Goal: Task Accomplishment & Management: Manage account settings

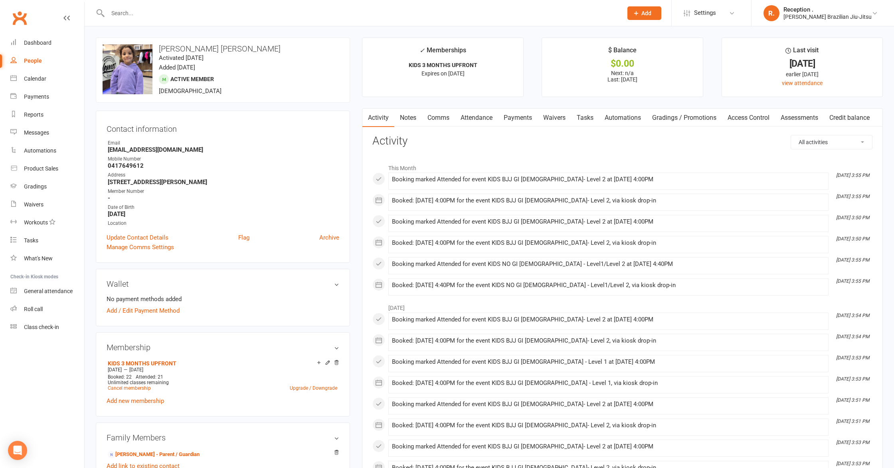
click at [145, 11] on input "text" at bounding box center [360, 13] width 511 height 11
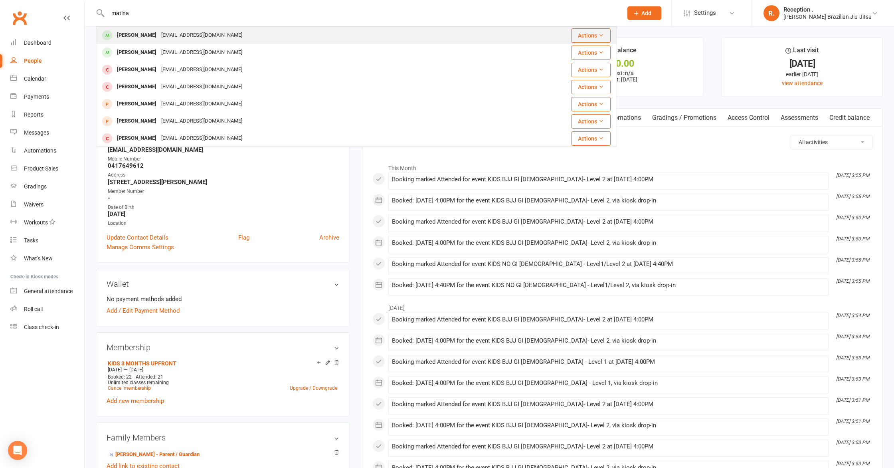
type input "matina"
click at [157, 31] on div "[PERSON_NAME]" at bounding box center [136, 36] width 44 height 12
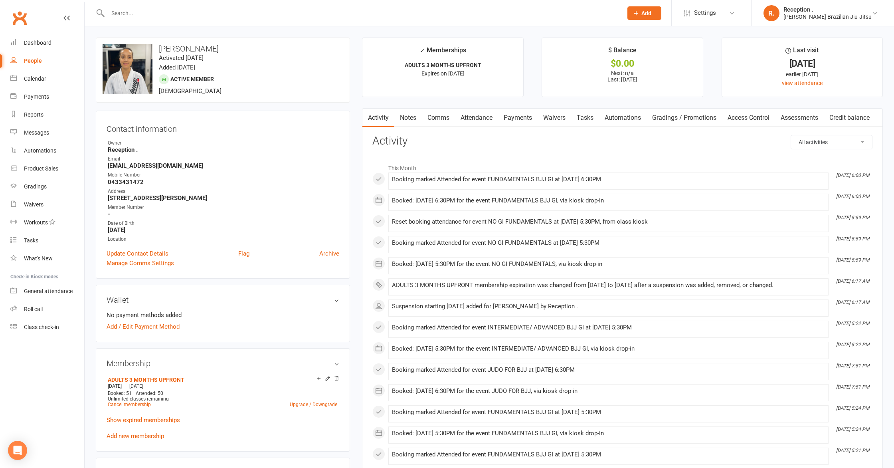
click at [143, 18] on input "text" at bounding box center [360, 13] width 511 height 11
click at [136, 15] on input "text" at bounding box center [360, 13] width 511 height 11
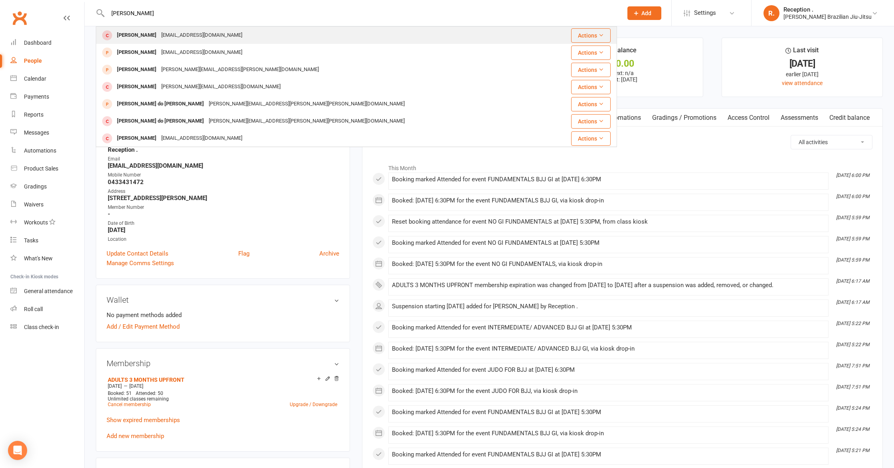
type input "[PERSON_NAME]"
click at [163, 36] on div "[EMAIL_ADDRESS][DOMAIN_NAME]" at bounding box center [202, 36] width 86 height 12
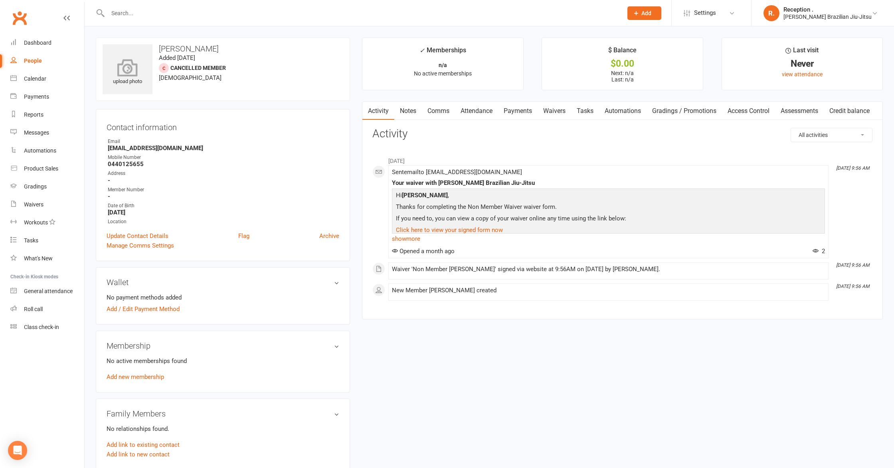
click at [144, 76] on div "upload photo" at bounding box center [128, 72] width 50 height 26
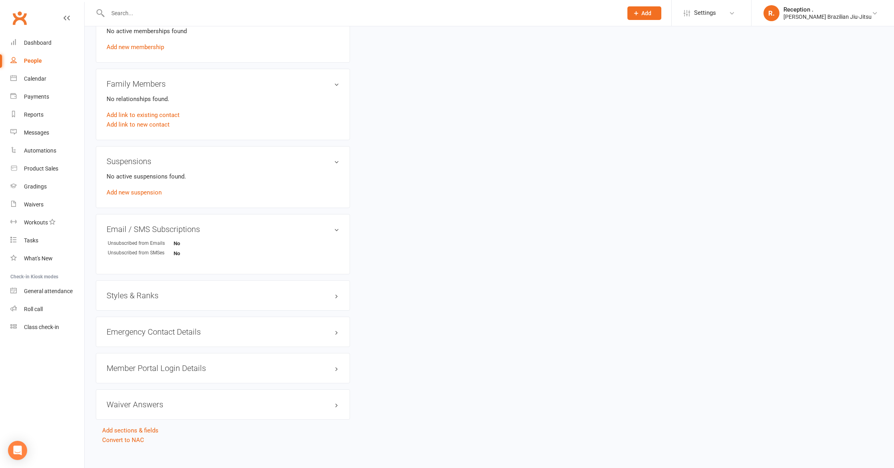
scroll to position [337, 0]
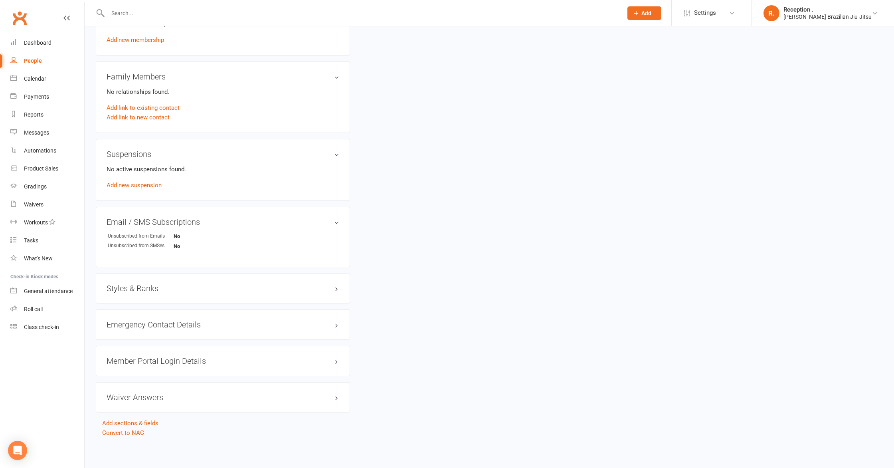
click at [128, 286] on h3 "Styles & Ranks" at bounding box center [223, 288] width 233 height 9
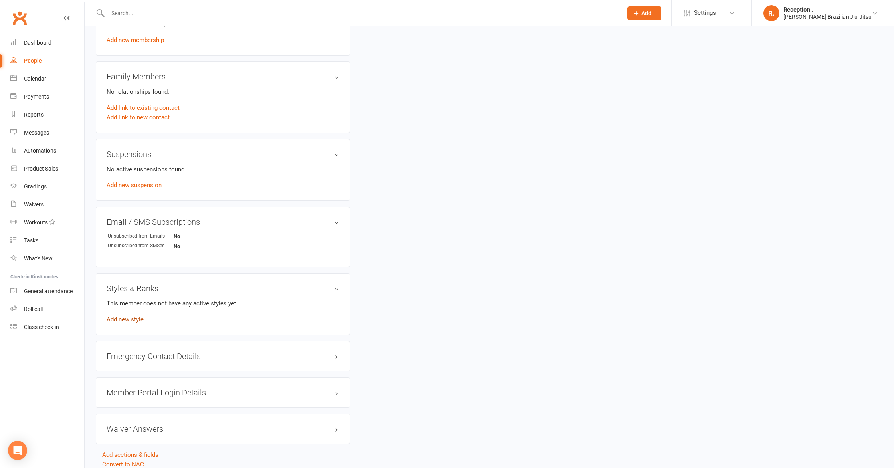
click at [126, 318] on link "Add new style" at bounding box center [125, 319] width 37 height 7
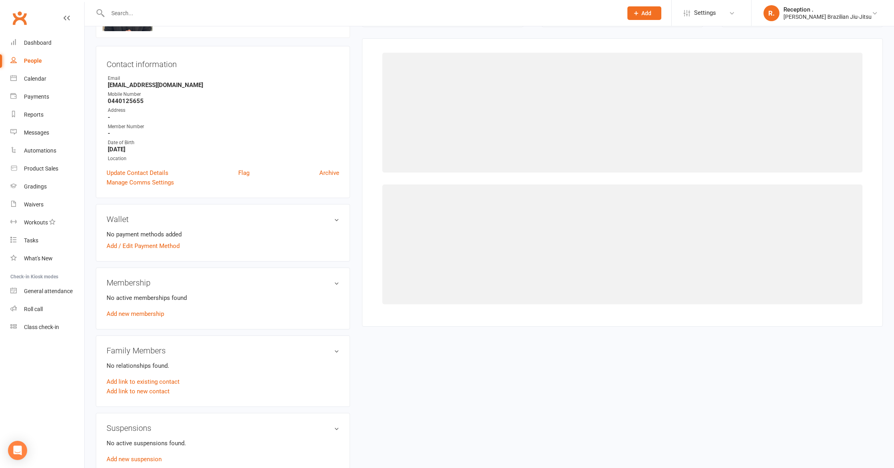
scroll to position [61, 0]
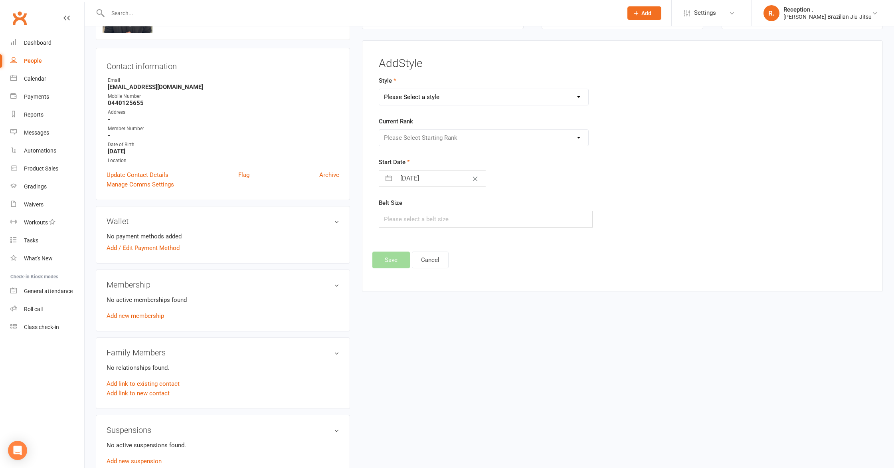
click at [448, 98] on select "Please Select a style Brazilian Jiu-Jitsu Adults Brazilian Jiu-Jitsu Kids" at bounding box center [483, 97] width 209 height 16
select select "1157"
click at [379, 89] on select "Please Select a style Brazilian Jiu-Jitsu Adults Brazilian Jiu-Jitsu Kids" at bounding box center [483, 97] width 209 height 16
click at [428, 136] on select "Please Select Starting Rank" at bounding box center [483, 138] width 209 height 16
select select "17529"
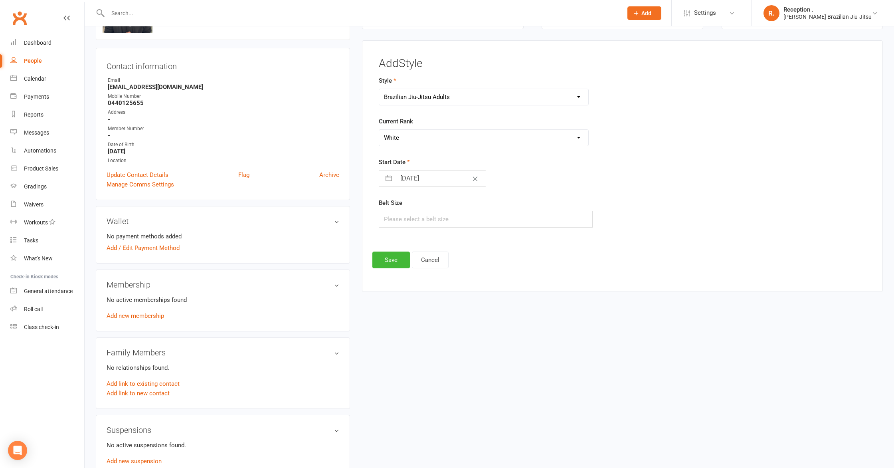
click at [379, 130] on select "Please Select Starting Rank White White 1 Stripe White 2 Stripes White 3 Stripe…" at bounding box center [483, 138] width 209 height 16
click at [380, 270] on div "Add Style Style Brazilian Jiu-Jitsu Adults Brazilian Jiu-Jitsu Kids Current Ran…" at bounding box center [622, 166] width 521 height 252
click at [386, 264] on button "Save" at bounding box center [391, 259] width 38 height 17
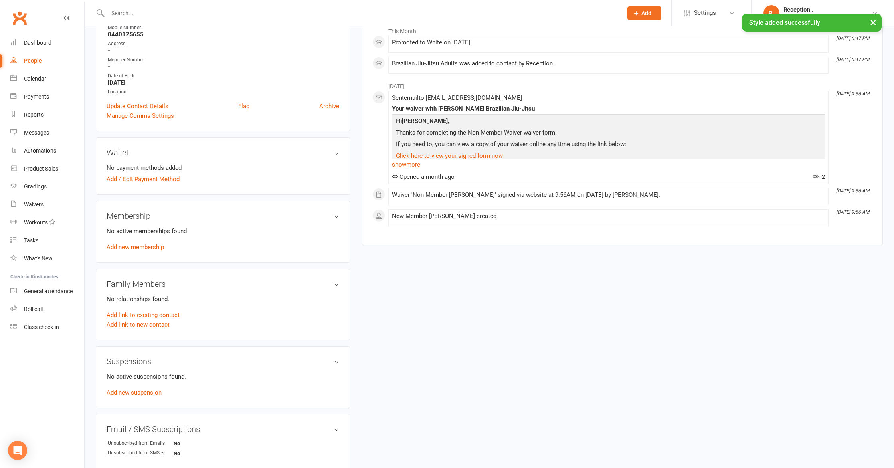
scroll to position [134, 0]
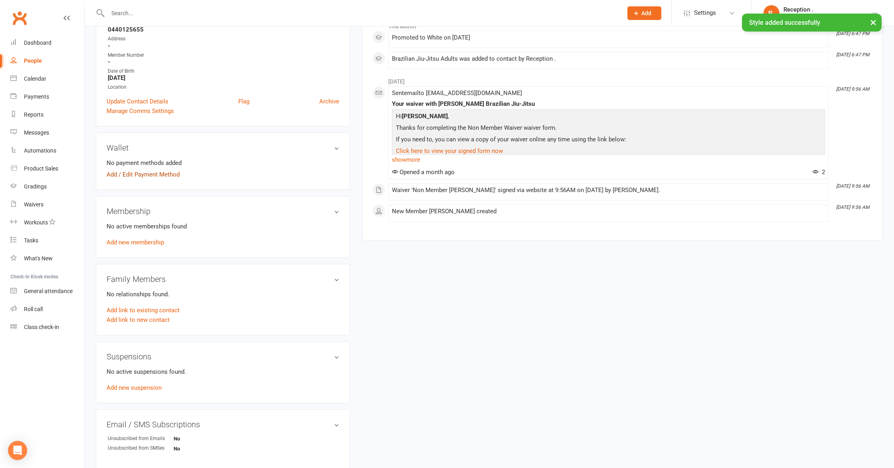
click at [150, 171] on link "Add / Edit Payment Method" at bounding box center [143, 175] width 73 height 10
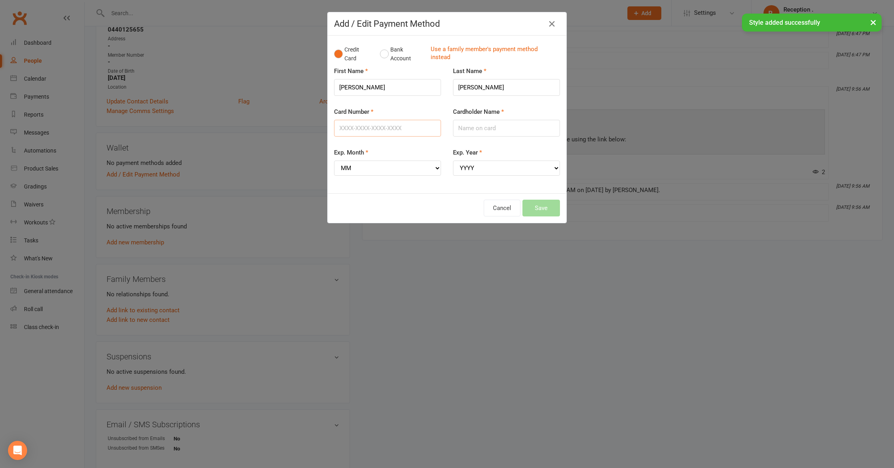
click at [360, 126] on input "Card Number" at bounding box center [387, 128] width 107 height 17
type input "[CREDIT_CARD_NUMBER]"
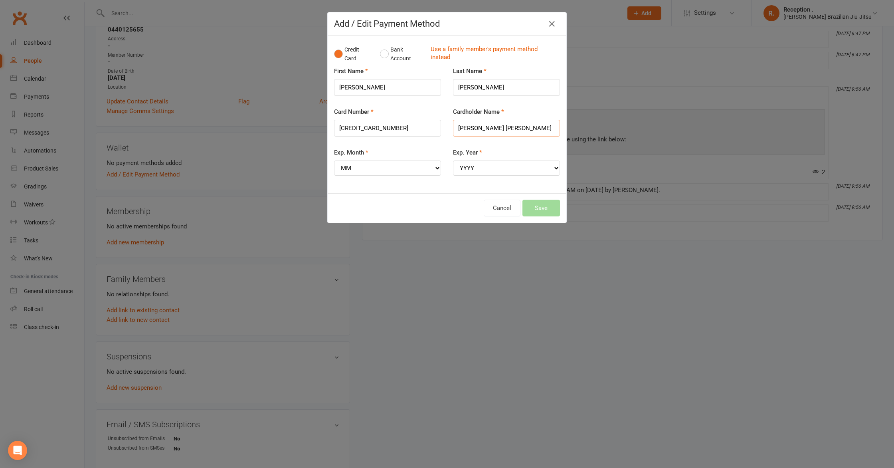
type input "[PERSON_NAME] [PERSON_NAME]"
select select "03"
click at [334, 160] on select "MM 01 02 03 04 05 06 07 08 09 10 11 12" at bounding box center [387, 167] width 107 height 15
select select "2028"
click at [453, 160] on select "YYYY 2025 2026 2027 2028 2029 2030 2031 2032 2033 2034" at bounding box center [506, 167] width 107 height 15
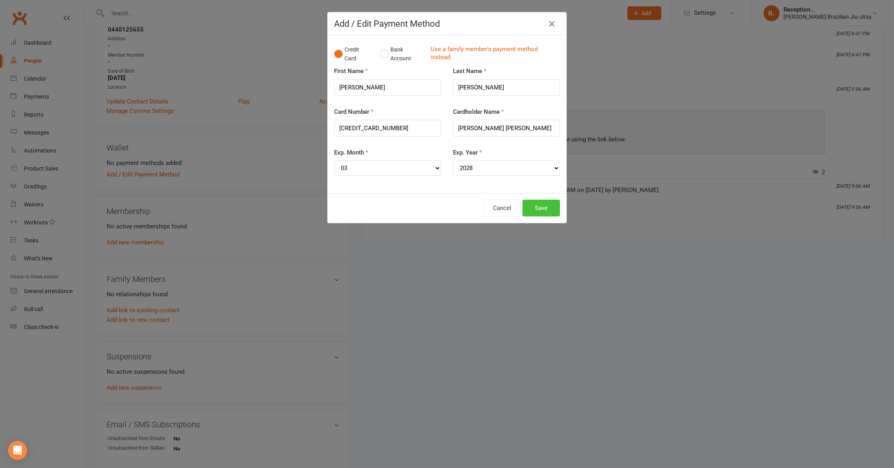
click at [554, 207] on button "Save" at bounding box center [541, 207] width 38 height 17
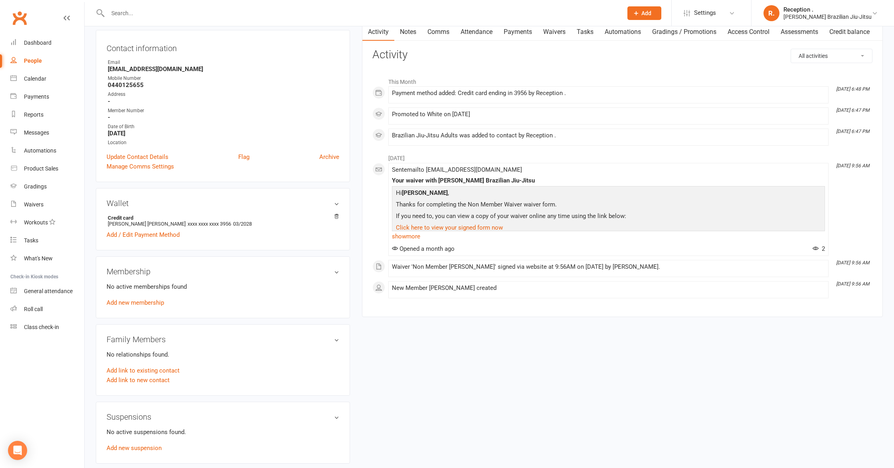
scroll to position [79, 0]
click at [144, 301] on link "Add new membership" at bounding box center [135, 301] width 57 height 7
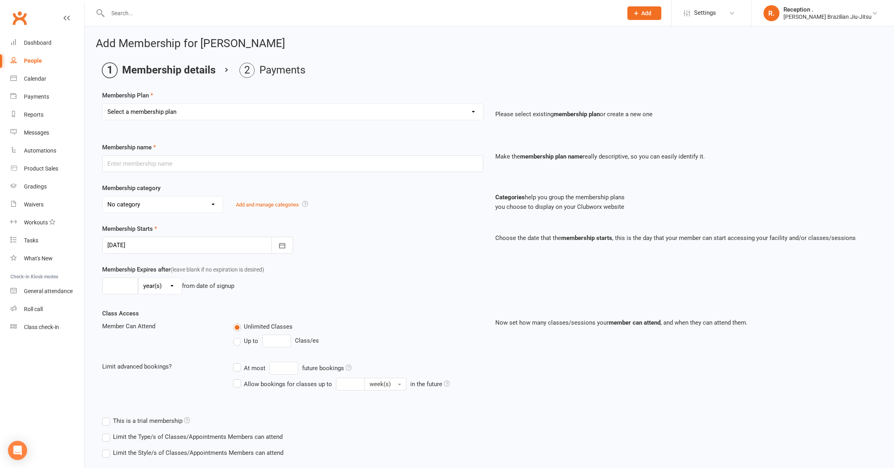
click at [144, 114] on select "Select a membership plan Create new Membership Plan FREE ADULTS 12 MONTH CONTRA…" at bounding box center [293, 112] width 380 height 16
select select "2"
click at [103, 104] on select "Select a membership plan Create new Membership Plan FREE ADULTS 12 MONTH CONTRA…" at bounding box center [293, 112] width 380 height 16
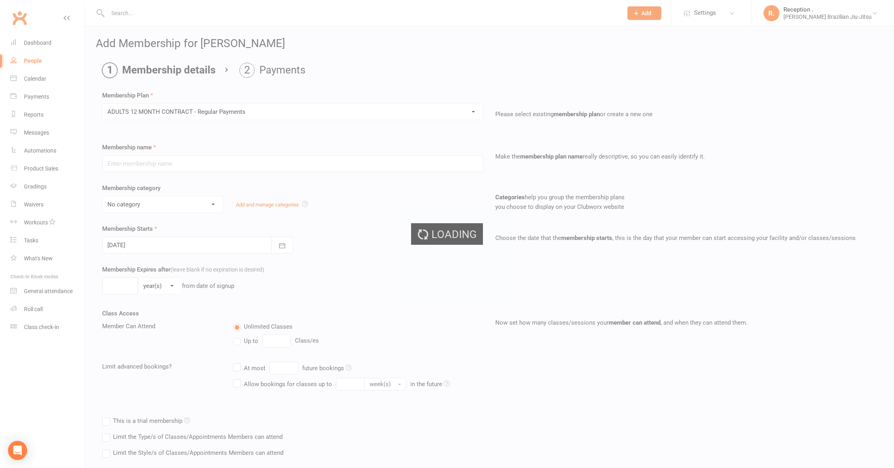
type input "ADULTS 12 MONTH CONTRACT - Regular Payments"
select select "0"
type input "0"
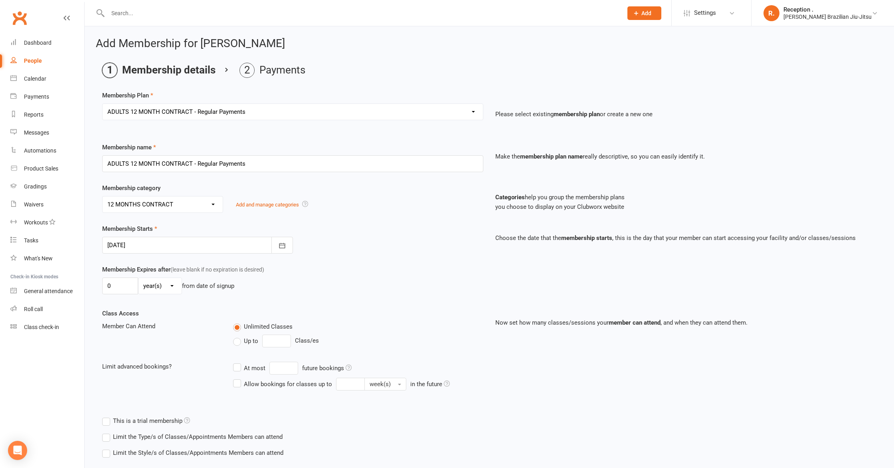
scroll to position [45, 0]
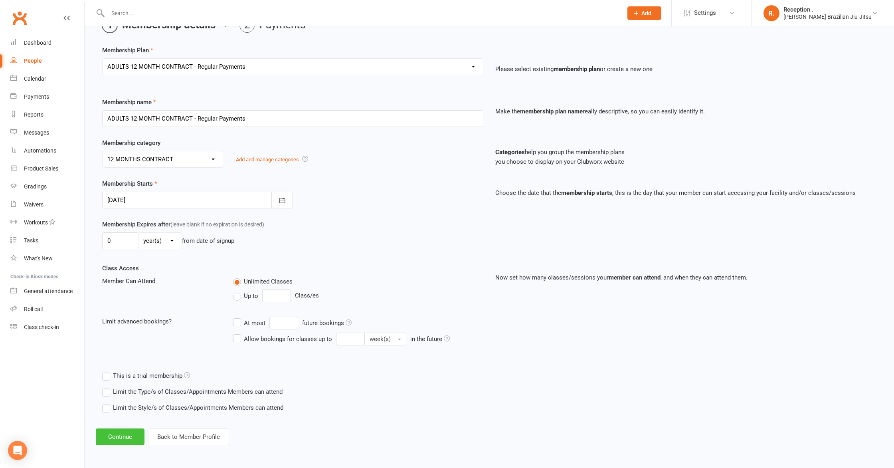
click at [120, 432] on button "Continue" at bounding box center [120, 436] width 49 height 17
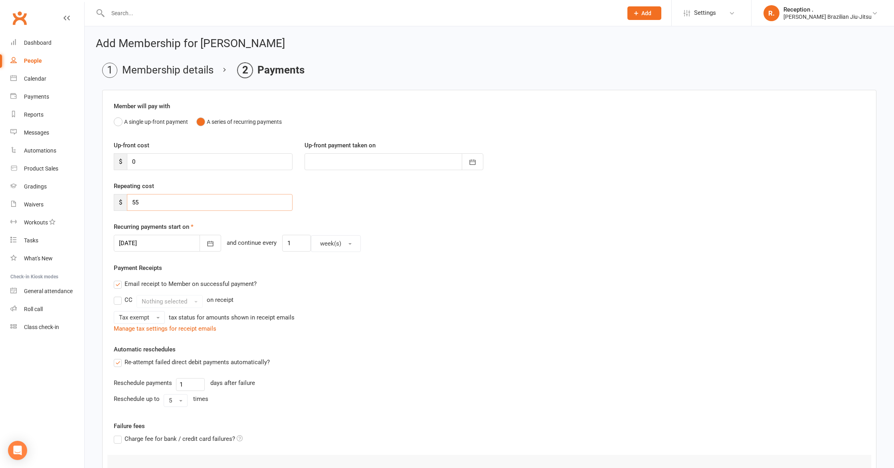
click at [153, 203] on input "55" at bounding box center [210, 202] width 166 height 17
type input "5"
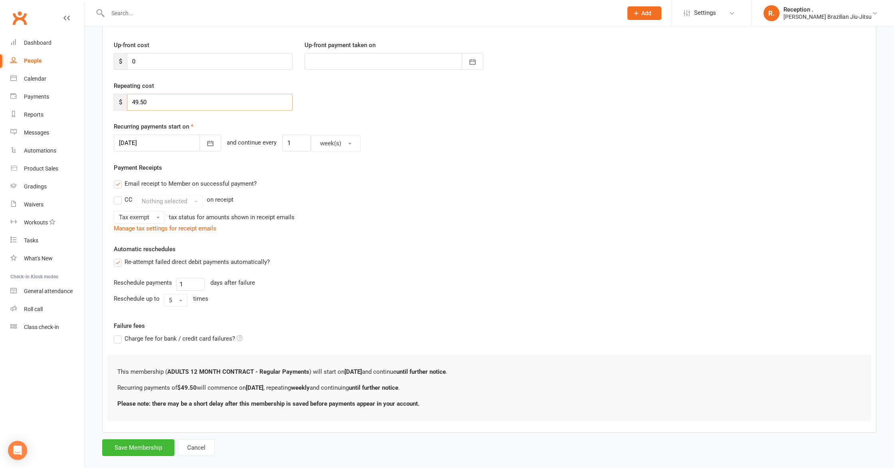
scroll to position [113, 0]
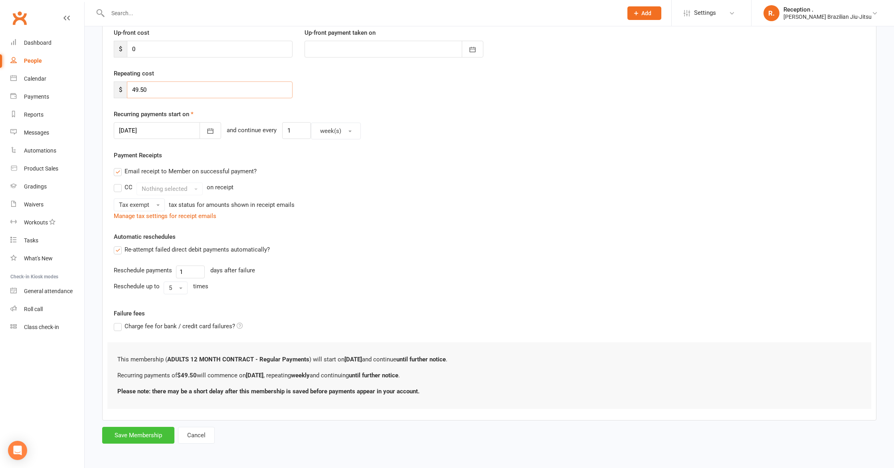
type input "49.50"
click at [129, 427] on button "Save Membership" at bounding box center [138, 434] width 72 height 17
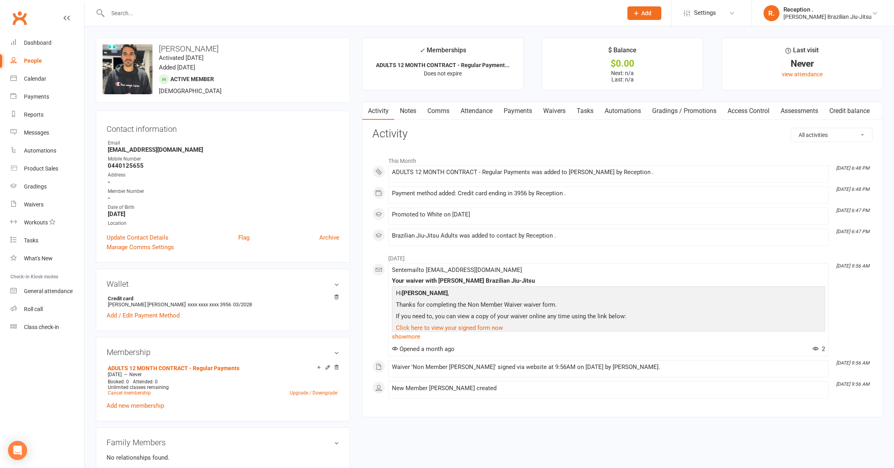
click at [137, 148] on strong "[EMAIL_ADDRESS][DOMAIN_NAME]" at bounding box center [223, 149] width 231 height 7
copy render-form-field "[EMAIL_ADDRESS][DOMAIN_NAME]"
click at [150, 19] on div at bounding box center [356, 13] width 521 height 26
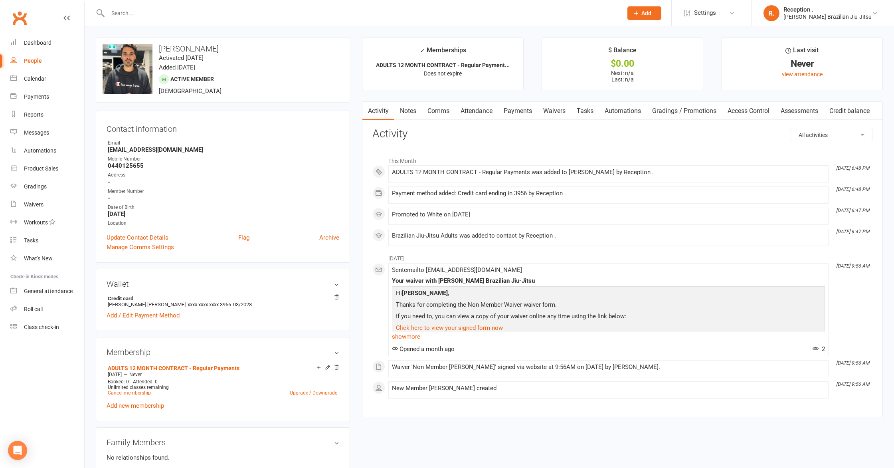
click at [142, 11] on input "text" at bounding box center [360, 13] width 511 height 11
type input "m"
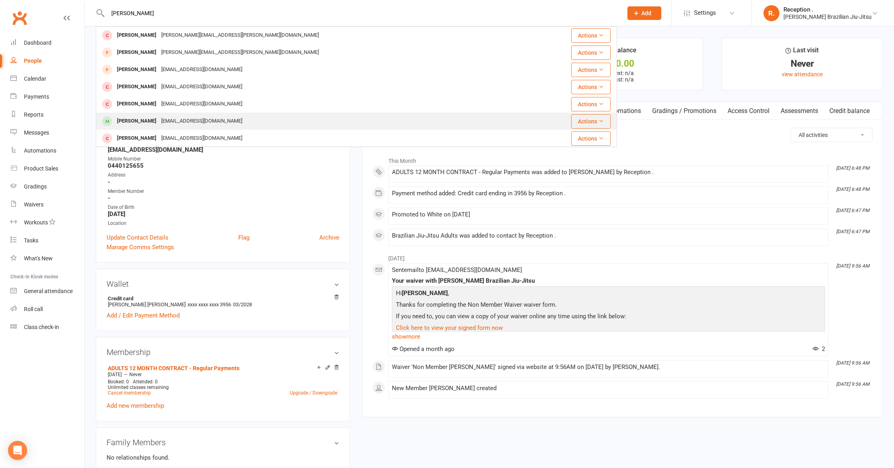
type input "[PERSON_NAME]"
click at [159, 120] on div "[PERSON_NAME]" at bounding box center [136, 121] width 44 height 12
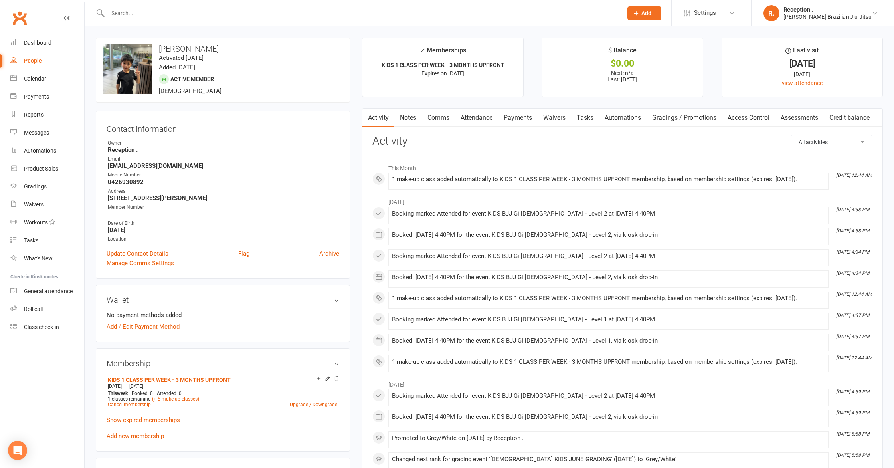
click at [170, 165] on strong "[EMAIL_ADDRESS][DOMAIN_NAME]" at bounding box center [223, 165] width 231 height 7
copy render-form-field "[EMAIL_ADDRESS][DOMAIN_NAME]"
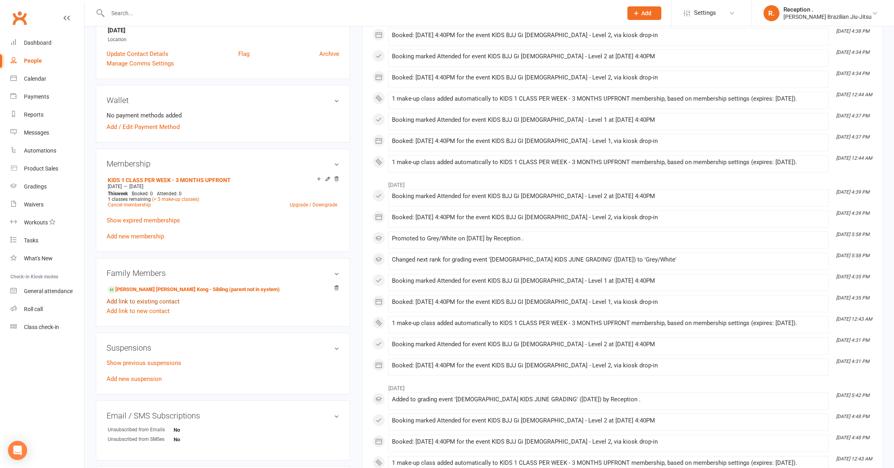
scroll to position [201, 0]
click at [170, 288] on link "[PERSON_NAME] [PERSON_NAME] Kong - Sibling (parent not in system)" at bounding box center [194, 288] width 172 height 8
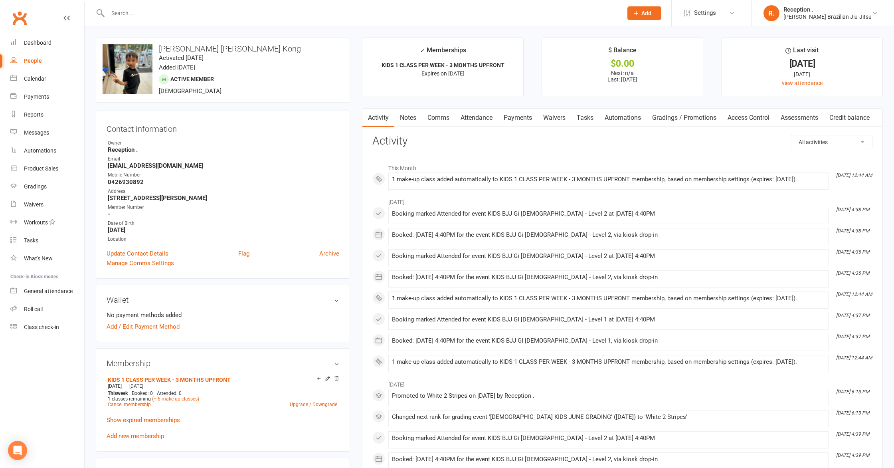
click at [178, 16] on input "text" at bounding box center [360, 13] width 511 height 11
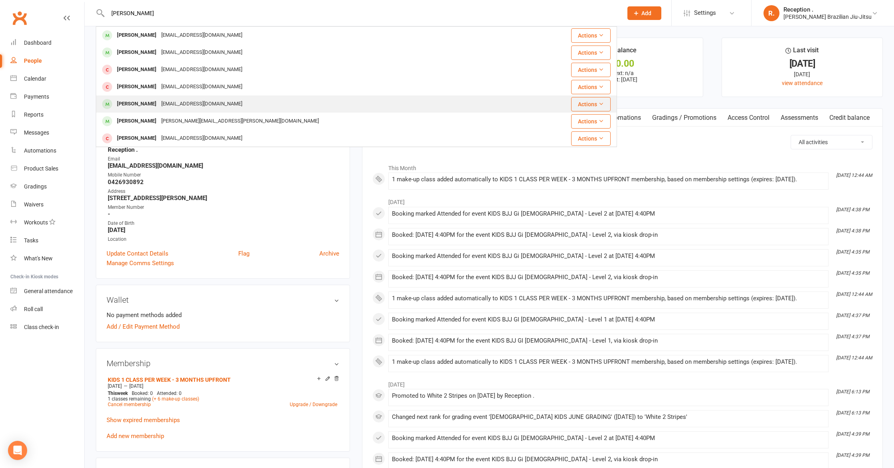
type input "[PERSON_NAME]"
click at [200, 108] on div "[PERSON_NAME] [PERSON_NAME][EMAIL_ADDRESS][DOMAIN_NAME]" at bounding box center [318, 104] width 443 height 16
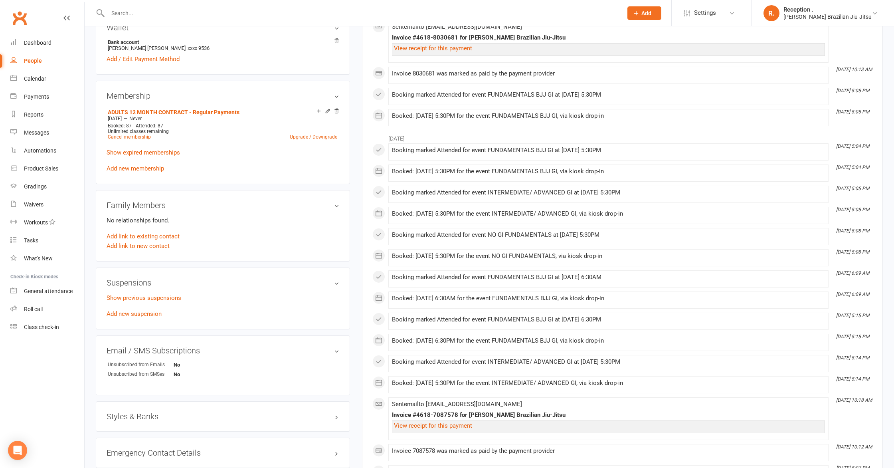
scroll to position [283, 0]
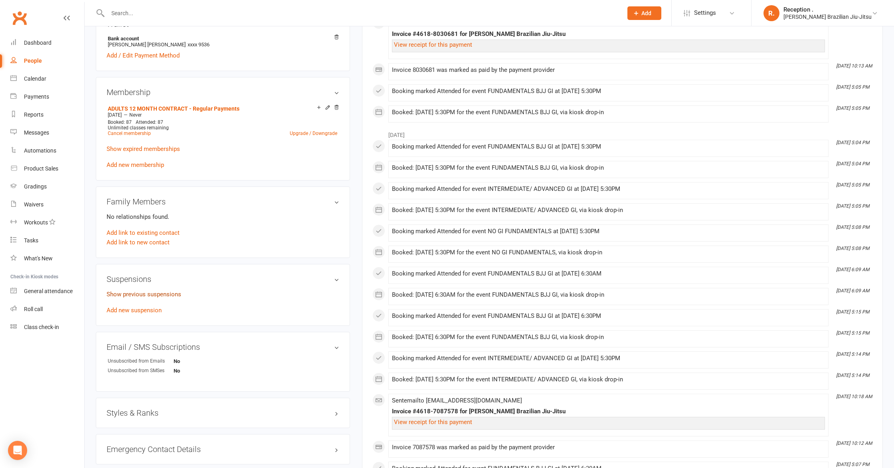
click at [127, 291] on link "Show previous suspensions" at bounding box center [144, 293] width 75 height 7
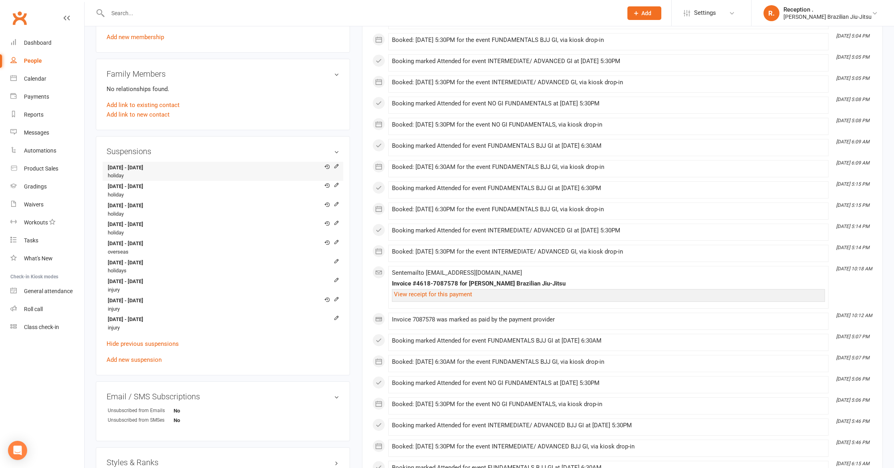
scroll to position [417, 0]
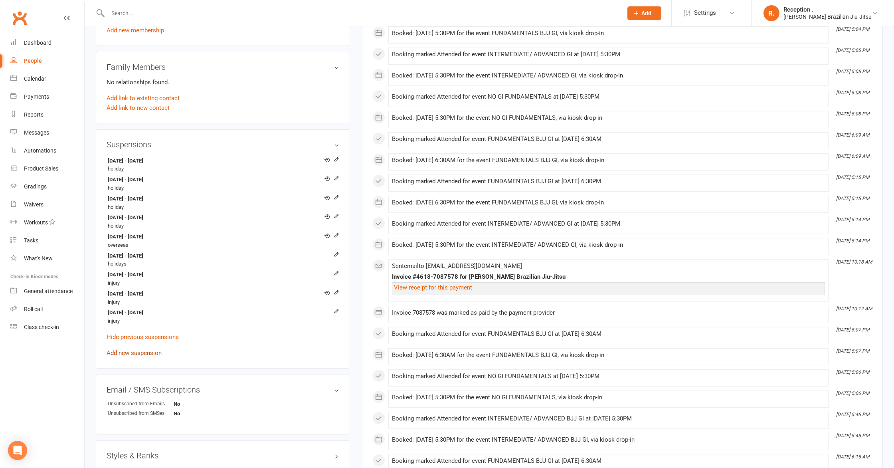
click at [139, 354] on link "Add new suspension" at bounding box center [134, 352] width 55 height 7
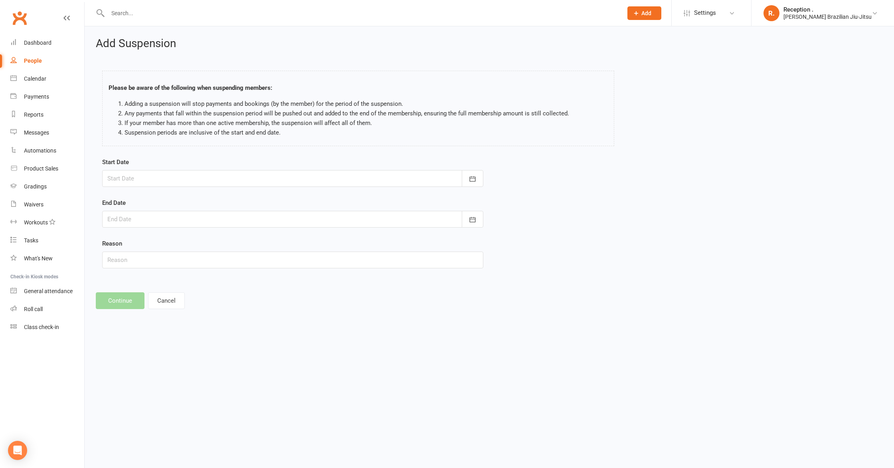
click at [211, 183] on div at bounding box center [292, 178] width 381 height 17
click at [165, 259] on button "12" at bounding box center [169, 259] width 17 height 14
type input "[DATE]"
click at [144, 218] on div at bounding box center [292, 219] width 381 height 17
click at [248, 243] on button "button" at bounding box center [241, 239] width 17 height 14
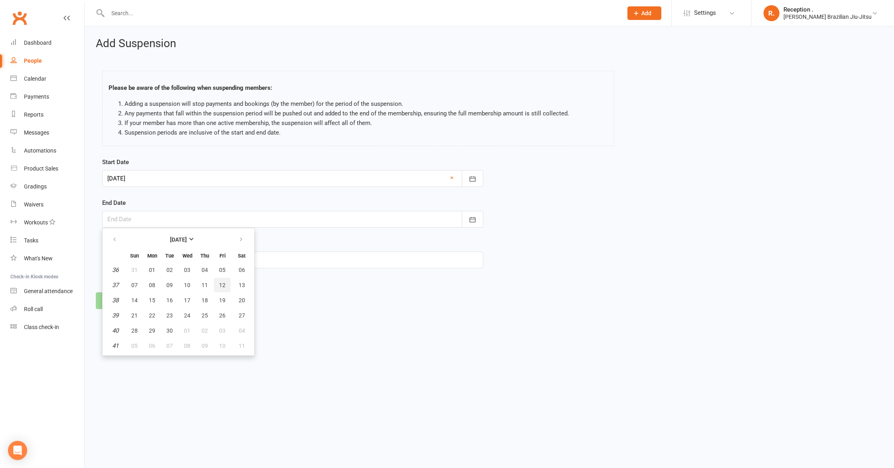
click at [221, 287] on span "12" at bounding box center [222, 285] width 6 height 6
type input "[DATE]"
click at [132, 261] on input "text" at bounding box center [292, 259] width 381 height 17
type input "Injury"
click at [119, 302] on button "Continue" at bounding box center [120, 300] width 49 height 17
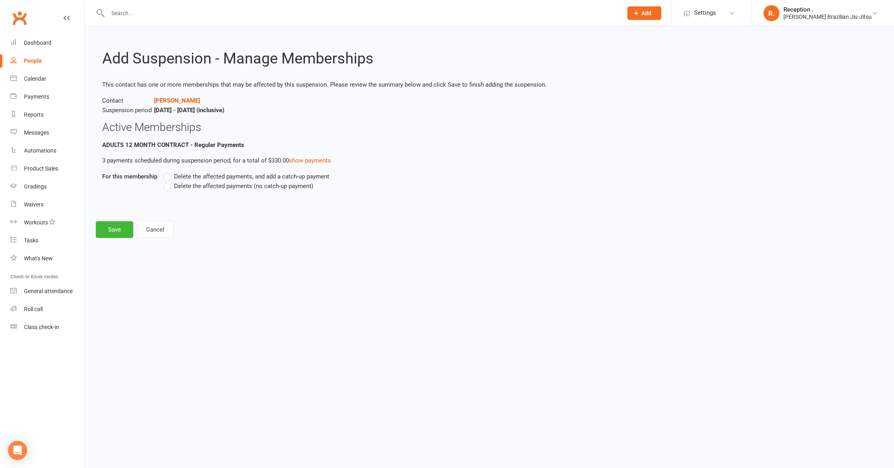
click at [189, 180] on label "Delete the affected payments, and add a catch-up payment" at bounding box center [246, 177] width 166 height 10
click at [168, 172] on input "Delete the affected payments, and add a catch-up payment" at bounding box center [165, 172] width 5 height 0
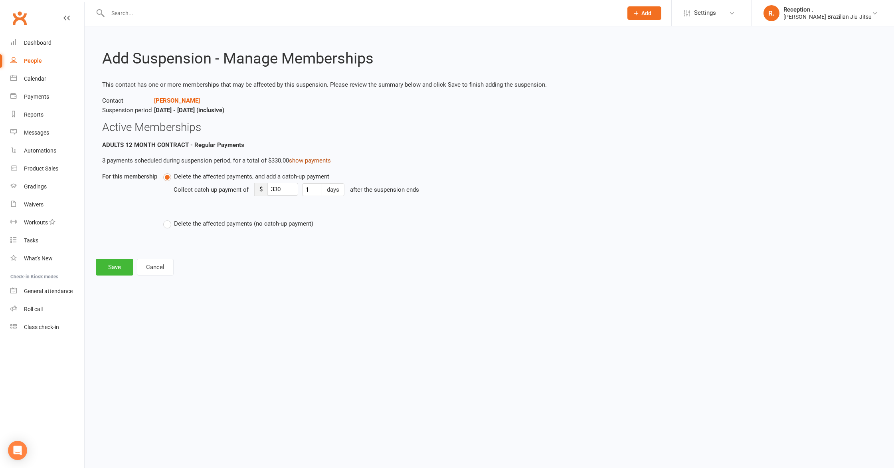
click at [309, 160] on link "show payments" at bounding box center [310, 160] width 42 height 7
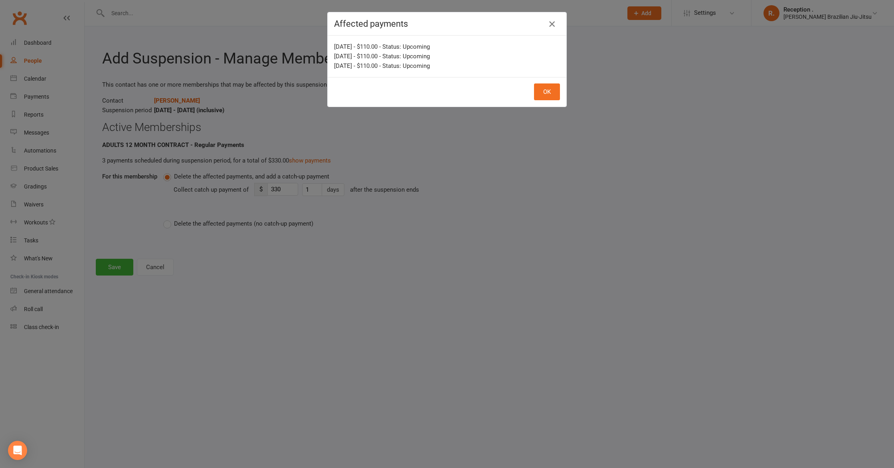
click at [555, 21] on icon "button" at bounding box center [552, 24] width 10 height 10
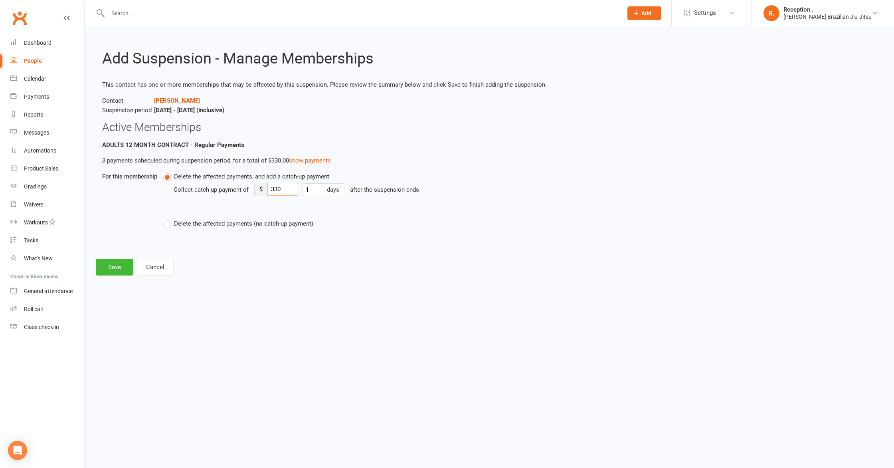
drag, startPoint x: 284, startPoint y: 192, endPoint x: 263, endPoint y: 193, distance: 21.6
click at [263, 193] on div "$ 330" at bounding box center [276, 189] width 44 height 13
type input "3"
type input "110"
click at [117, 262] on button "Save" at bounding box center [115, 267] width 38 height 17
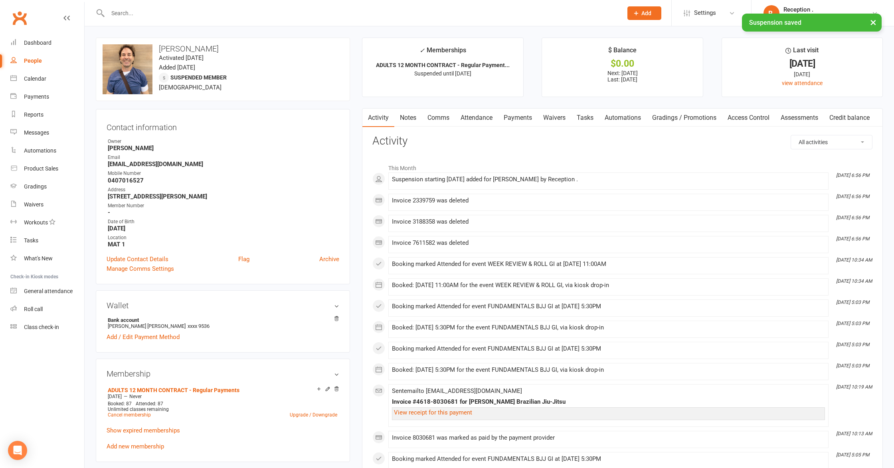
click at [416, 117] on link "Notes" at bounding box center [408, 118] width 28 height 18
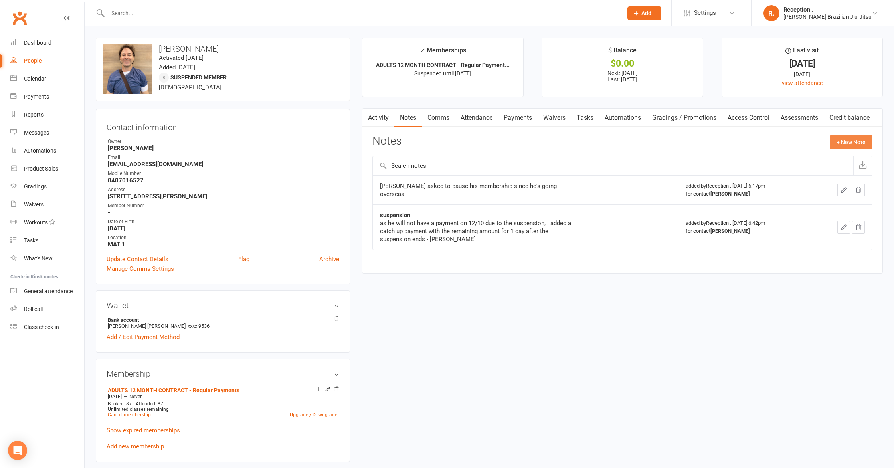
click at [847, 143] on button "+ New Note" at bounding box center [850, 142] width 43 height 14
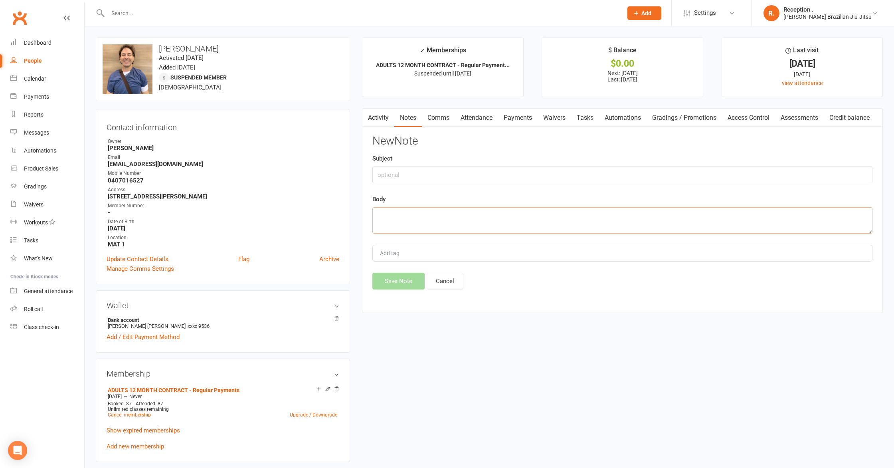
click at [377, 217] on textarea at bounding box center [622, 220] width 500 height 26
type textarea "[PERSON_NAME] got injured, we suspended his membership for 1 month."
click at [387, 282] on button "Save Note" at bounding box center [398, 280] width 52 height 17
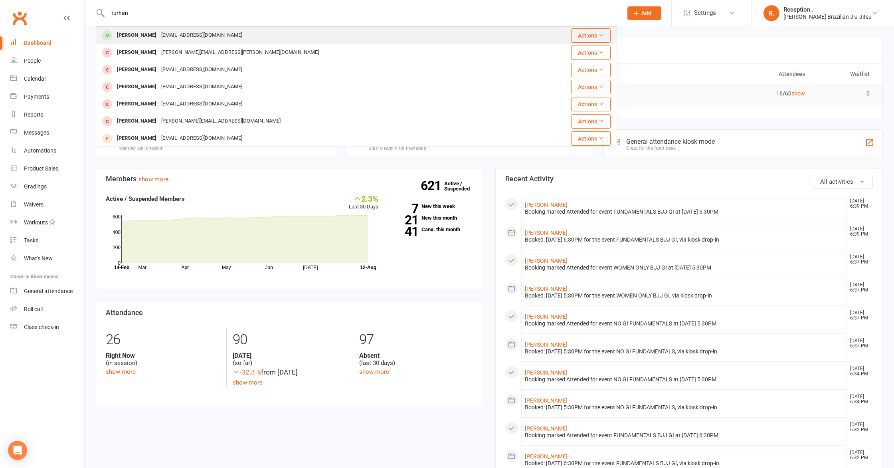
type input "turhan"
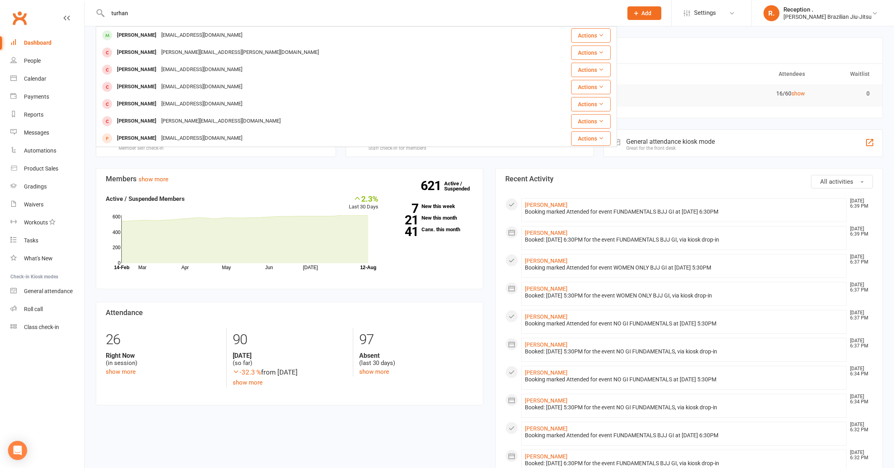
click at [163, 33] on div "turhan.nicholls@hotmail.com" at bounding box center [202, 36] width 86 height 12
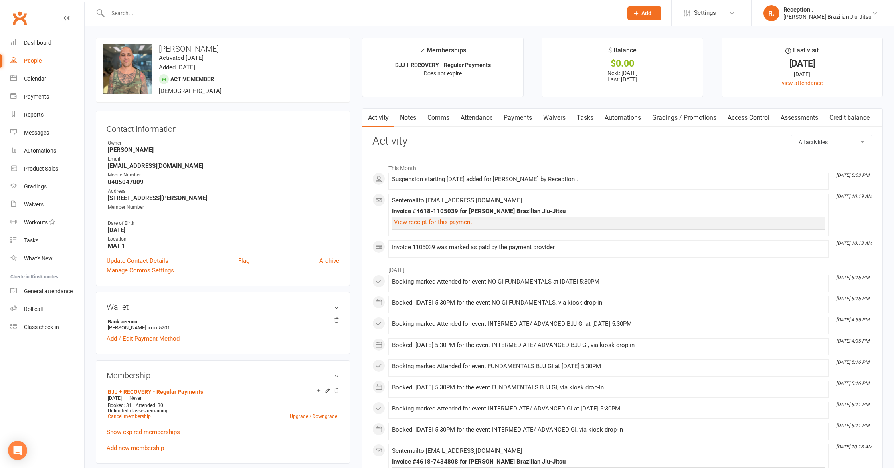
click at [517, 118] on link "Payments" at bounding box center [517, 118] width 39 height 18
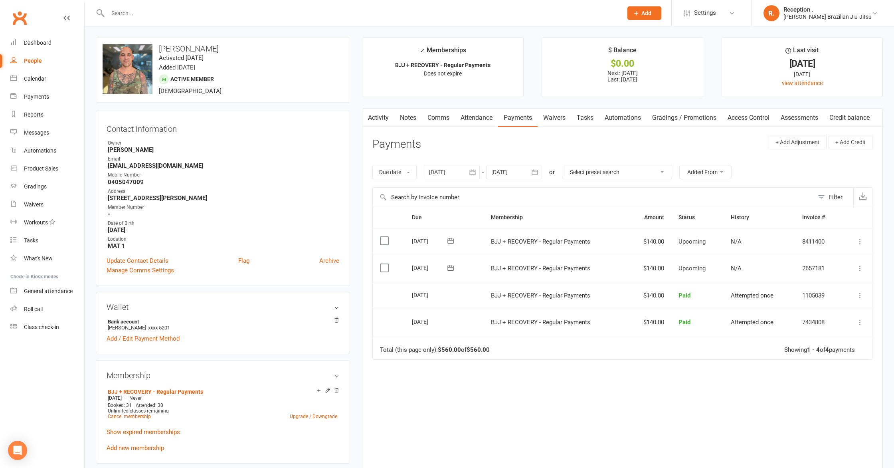
click at [856, 267] on icon at bounding box center [860, 268] width 8 height 8
click at [808, 350] on link "Change amount" at bounding box center [817, 347] width 94 height 16
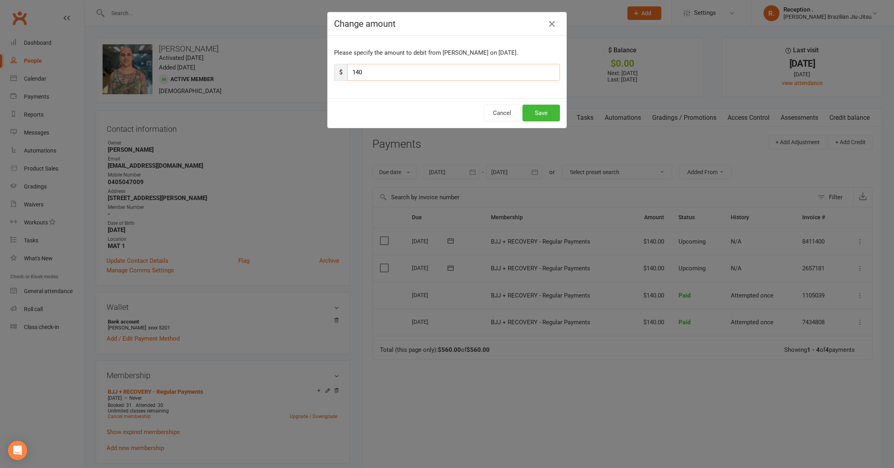
click at [421, 72] on input "140" at bounding box center [453, 72] width 213 height 17
type input "1"
type input "50"
click at [544, 111] on button "Save" at bounding box center [541, 113] width 38 height 17
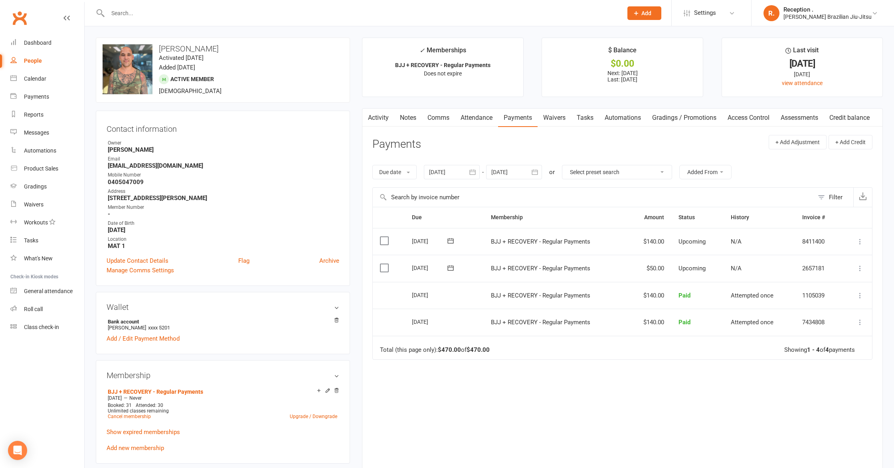
click at [857, 239] on icon at bounding box center [860, 241] width 8 height 8
click at [815, 318] on link "Change amount" at bounding box center [817, 321] width 94 height 16
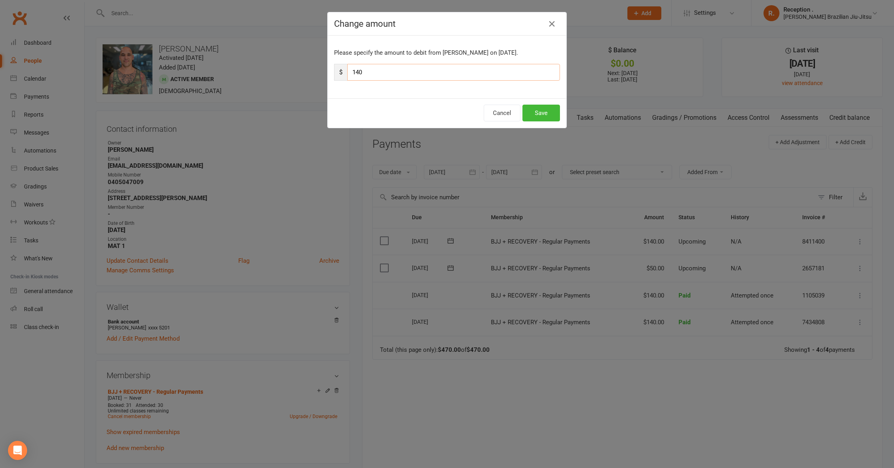
click at [399, 69] on input "140" at bounding box center [453, 72] width 213 height 17
type input "1"
type input "50"
click at [549, 121] on button "Save" at bounding box center [541, 113] width 38 height 17
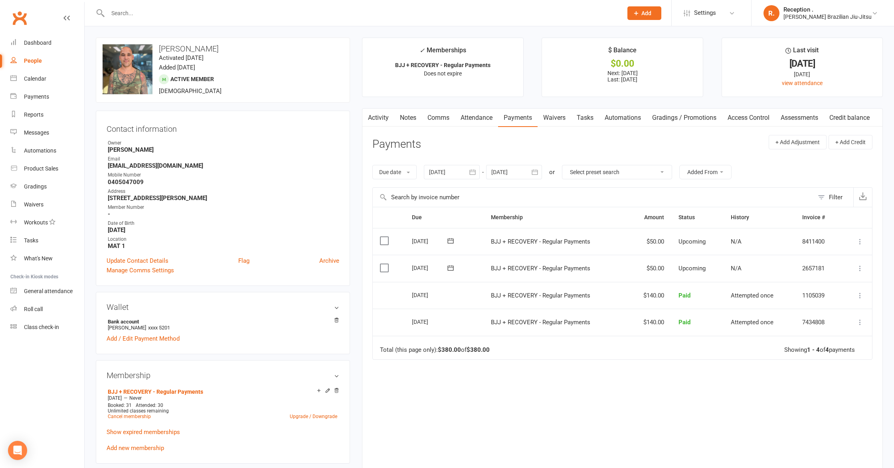
click at [404, 117] on link "Notes" at bounding box center [408, 118] width 28 height 18
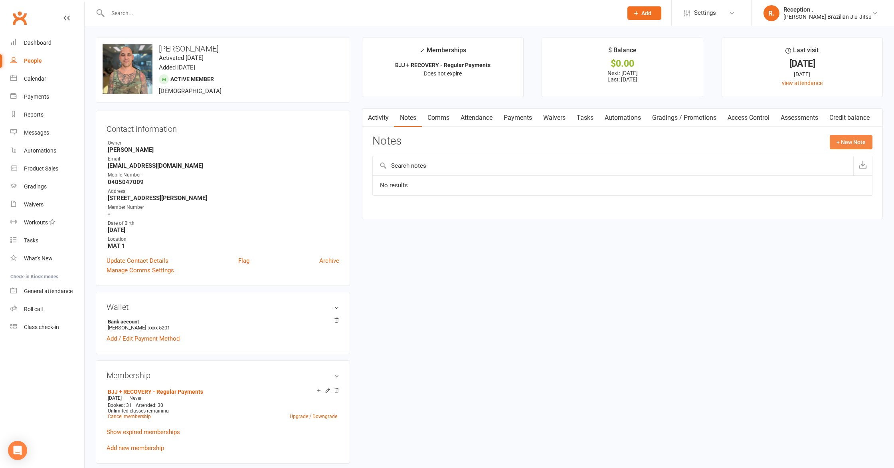
click at [854, 144] on button "+ New Note" at bounding box center [850, 142] width 43 height 14
click at [446, 211] on textarea at bounding box center [622, 220] width 500 height 26
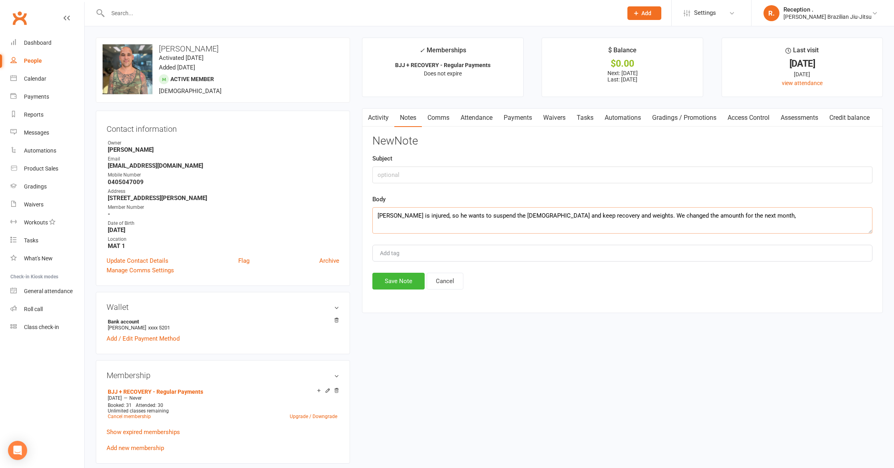
click at [659, 215] on textarea "Turhan is injured, so he wants to suspend the bjj and keep recovery and weights…" at bounding box center [622, 220] width 500 height 26
click at [726, 219] on textarea "Turhan is injured, so he wants to suspend the bjj and keep recovery and weights…" at bounding box center [622, 220] width 500 height 26
type textarea "Turhan is injured, so he wants to suspend the bjj and keep recovery and weights…"
click at [397, 284] on button "Save Note" at bounding box center [398, 280] width 52 height 17
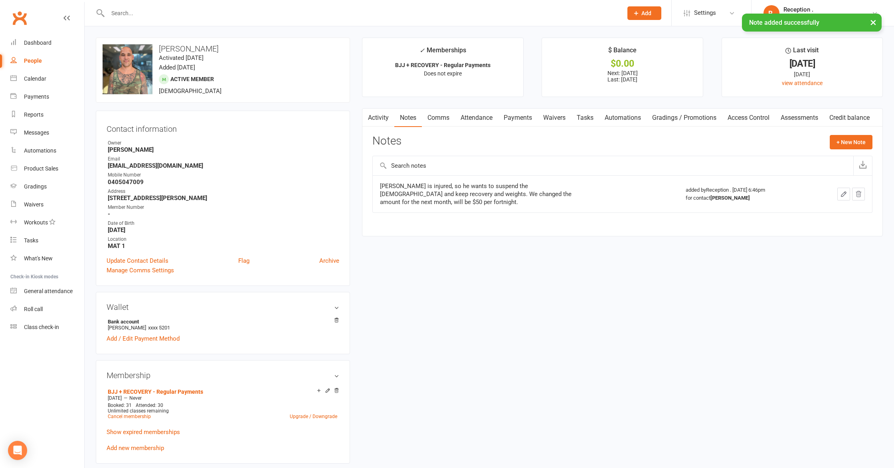
click at [201, 115] on div "Contact information Owner Bruno Lemos Email turhan.nicholls@hotmail.com Mobile …" at bounding box center [223, 198] width 254 height 175
click at [526, 118] on link "Payments" at bounding box center [517, 118] width 39 height 18
